Goal: Transaction & Acquisition: Purchase product/service

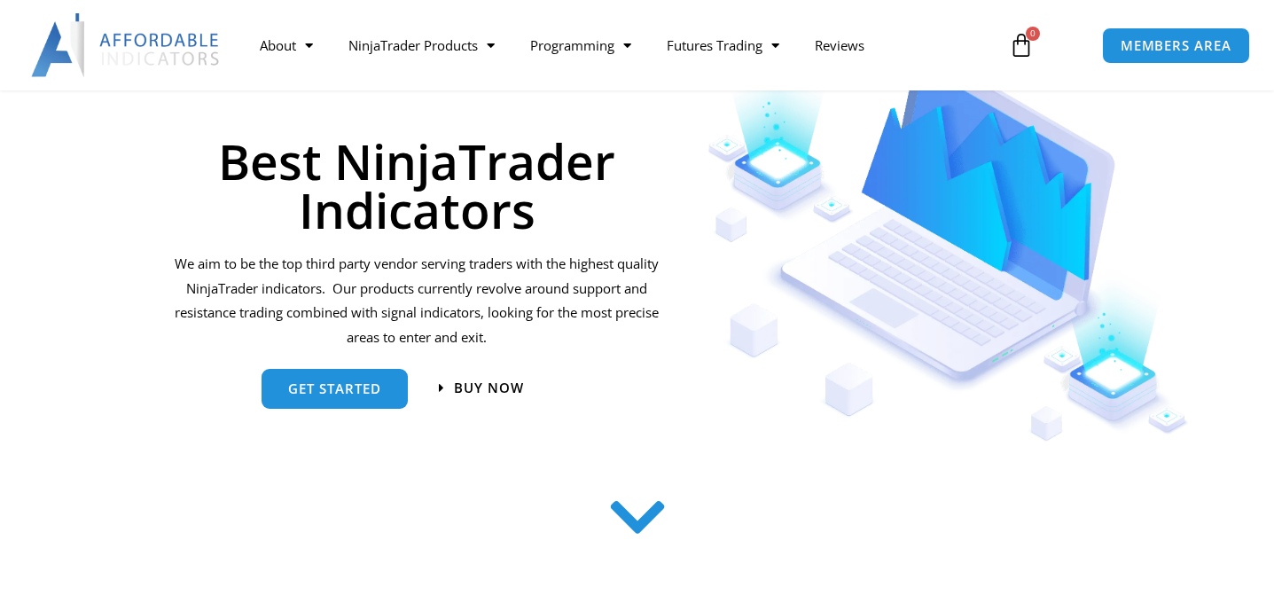
scroll to position [158, 0]
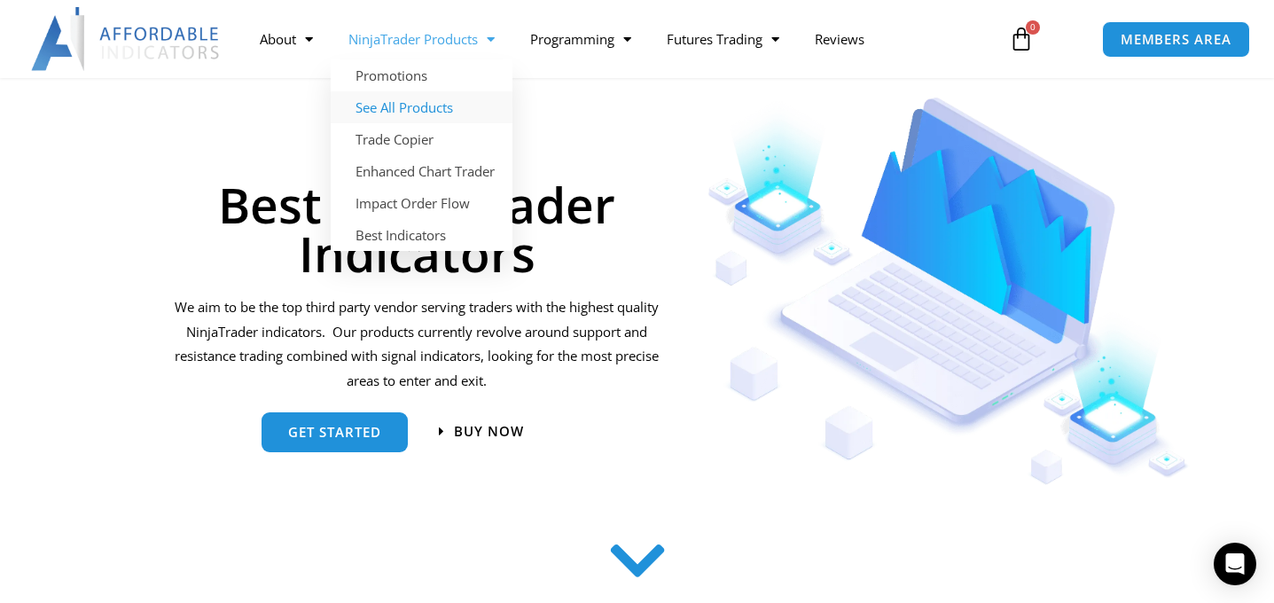
click at [396, 106] on link "See All Products" at bounding box center [422, 107] width 182 height 32
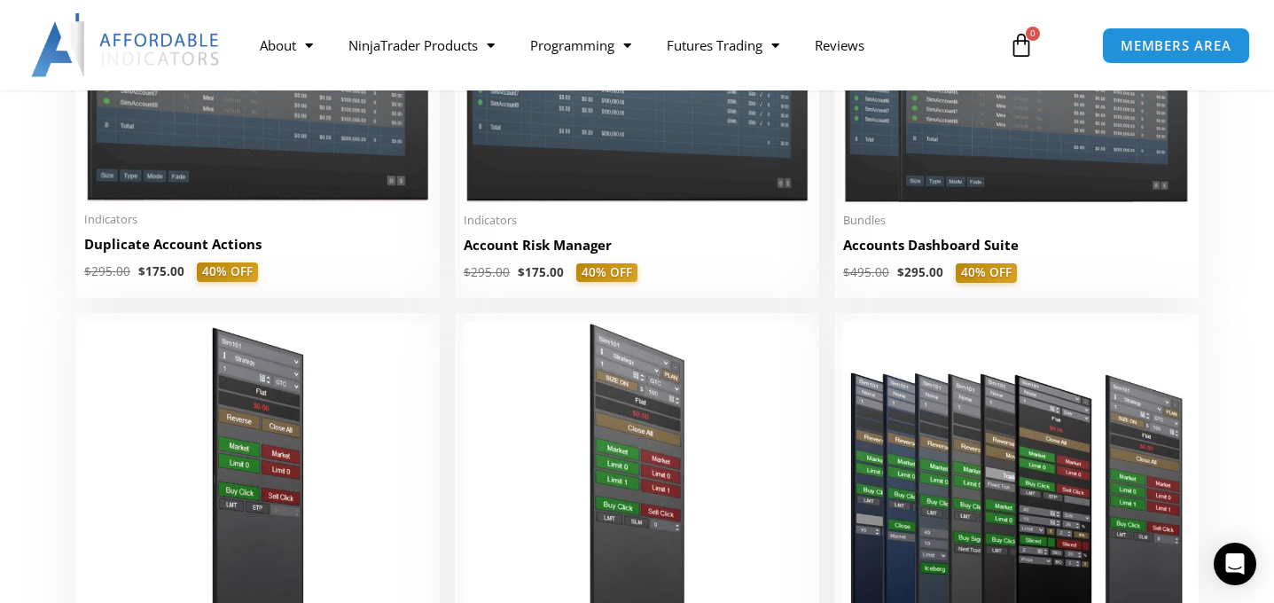
scroll to position [573, 0]
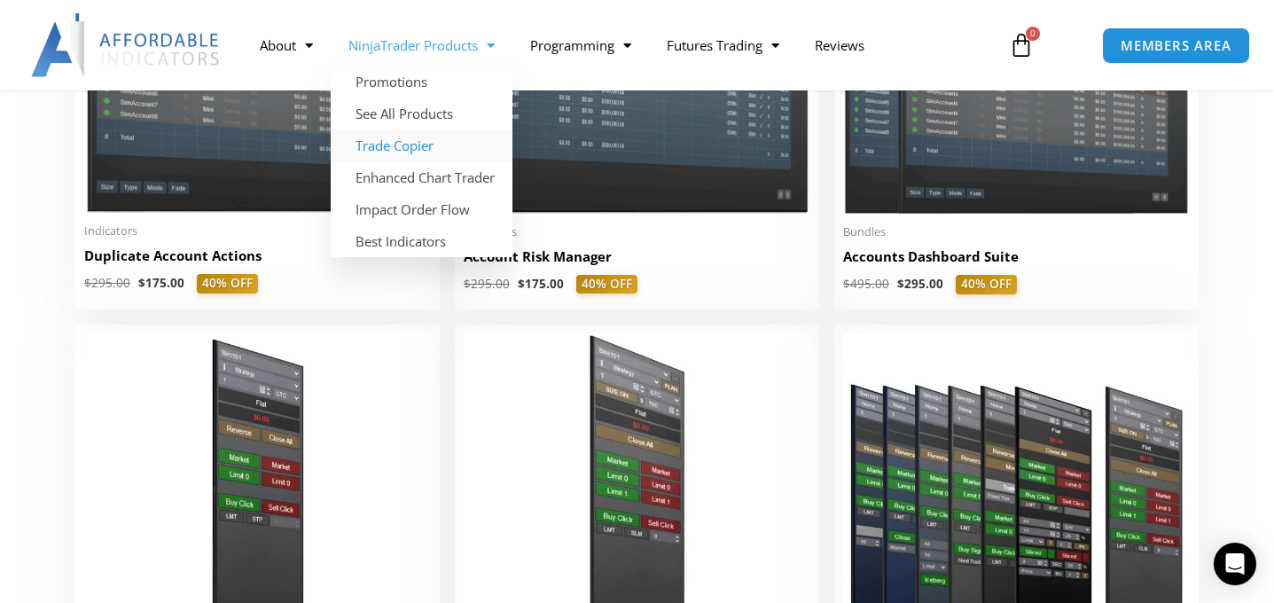
click at [399, 144] on link "Trade Copier" at bounding box center [422, 145] width 182 height 32
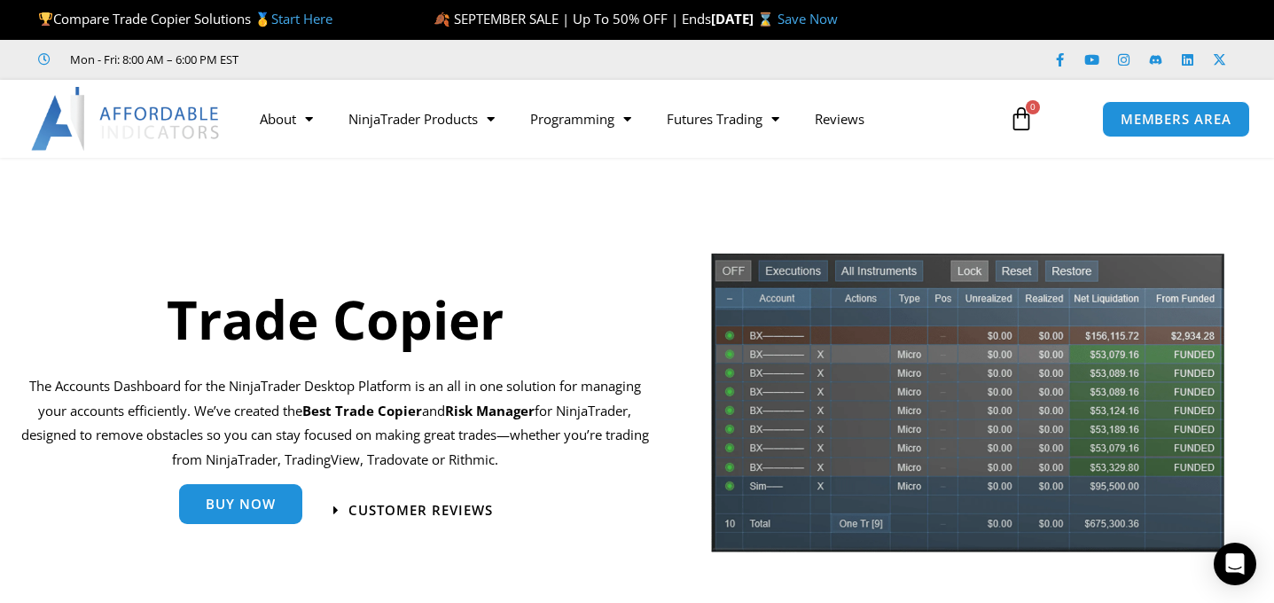
click at [218, 507] on span "Buy Now" at bounding box center [241, 503] width 70 height 13
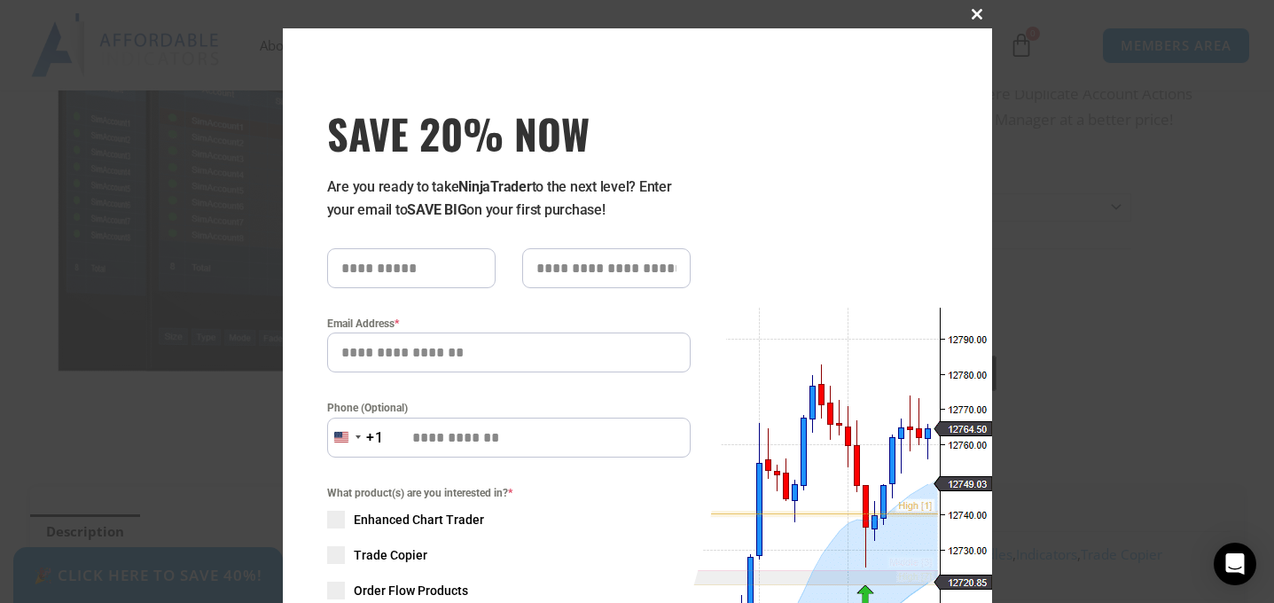
click at [975, 19] on span "SAVE 20% NOW popup" at bounding box center [978, 14] width 28 height 11
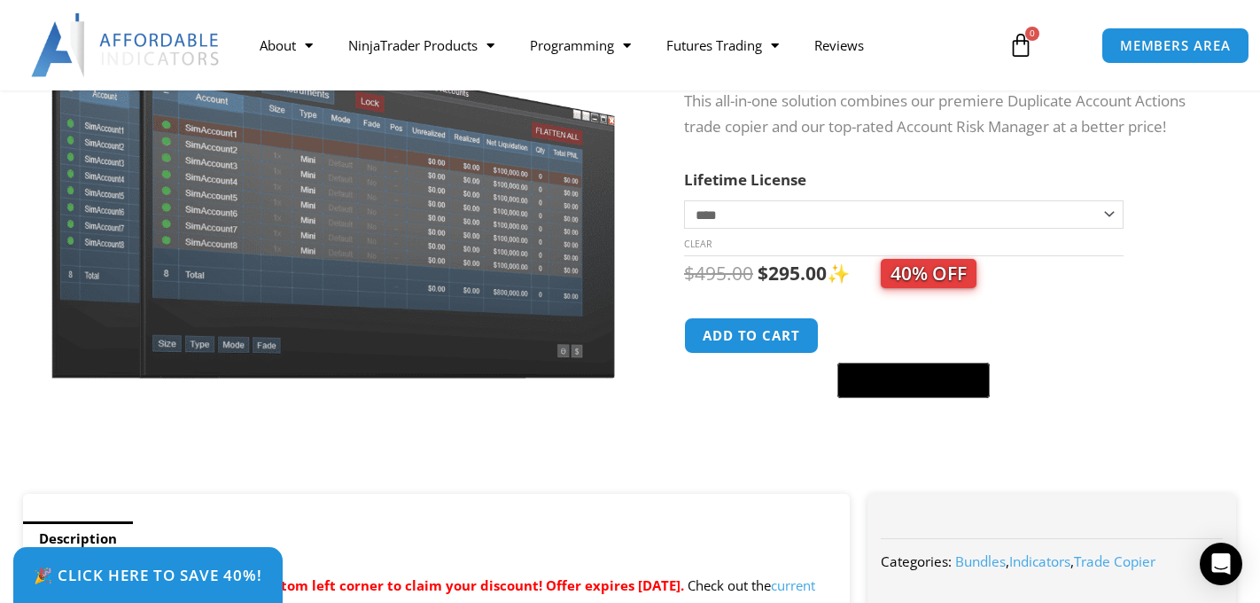
scroll to position [236, 0]
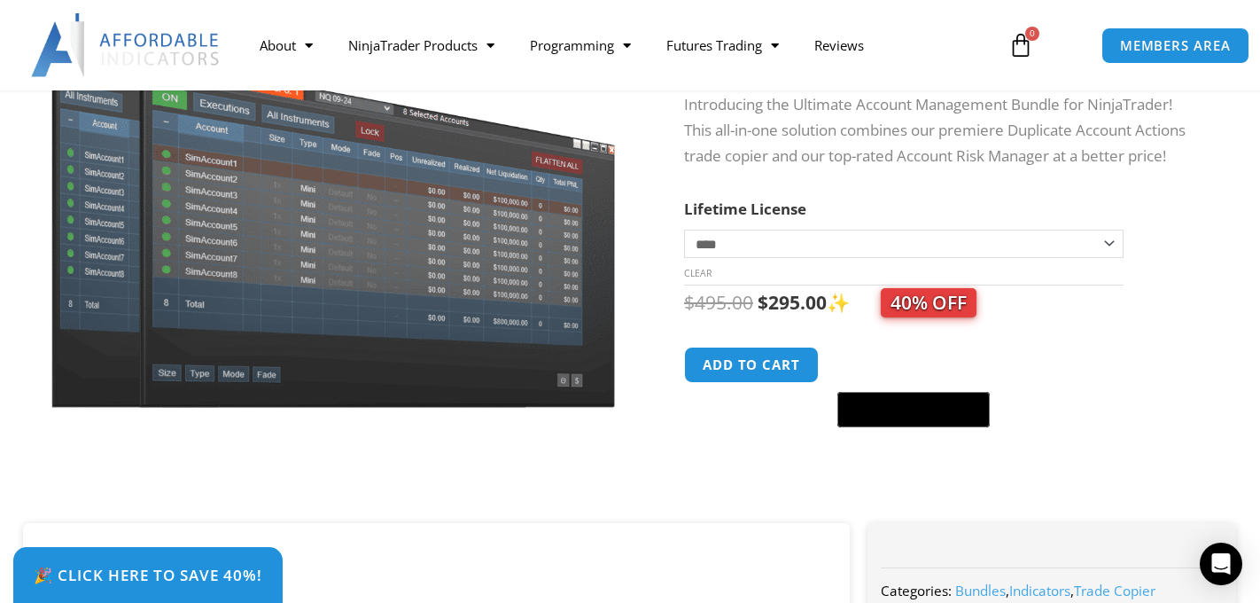
click at [839, 238] on select "**********" at bounding box center [904, 244] width 440 height 28
click at [1088, 319] on div "$ 495.00 Original price was: $495.00. $ 295.00 Current price is: $295.00. ✨ 40%…" at bounding box center [943, 302] width 518 height 35
